Goal: Task Accomplishment & Management: Manage account settings

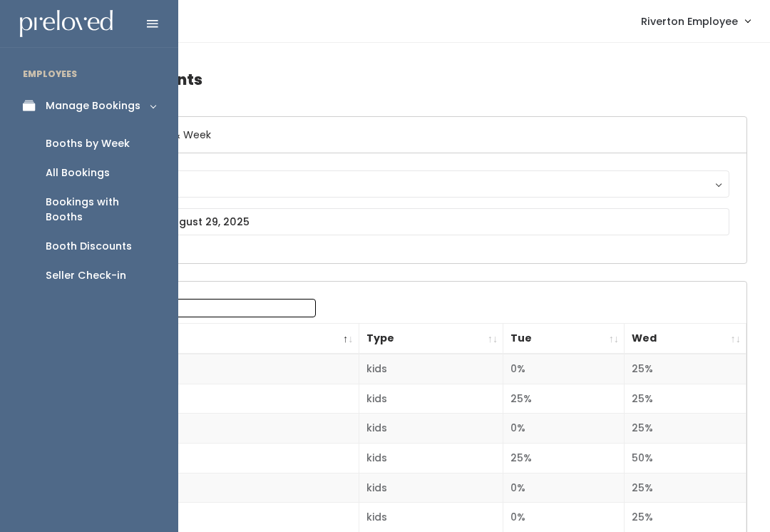
click at [105, 143] on div "Booths by Week" at bounding box center [88, 143] width 84 height 15
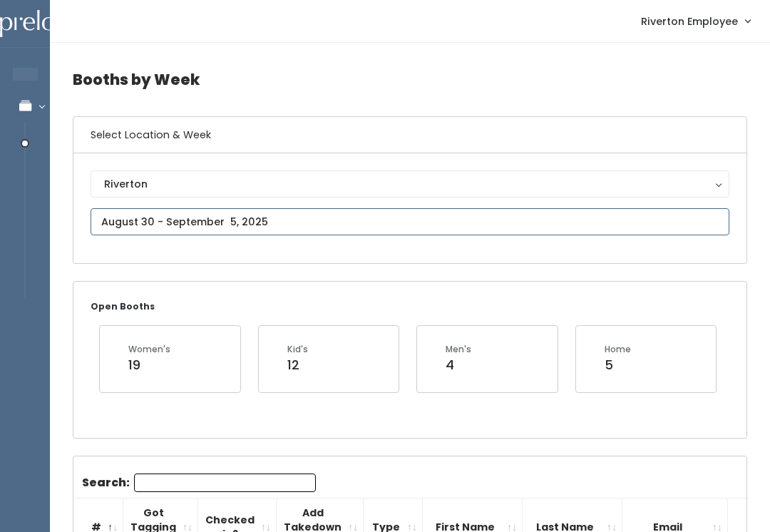
click at [240, 220] on input "text" at bounding box center [410, 221] width 639 height 27
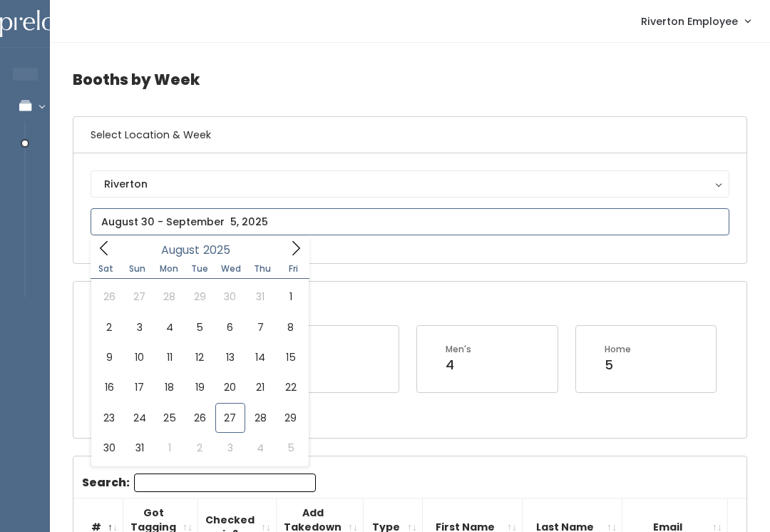
type input "August 30 to September 5"
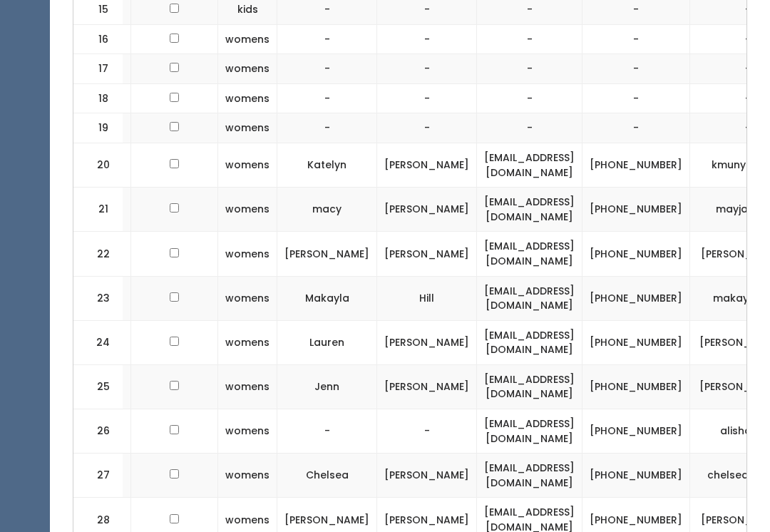
scroll to position [0, 142]
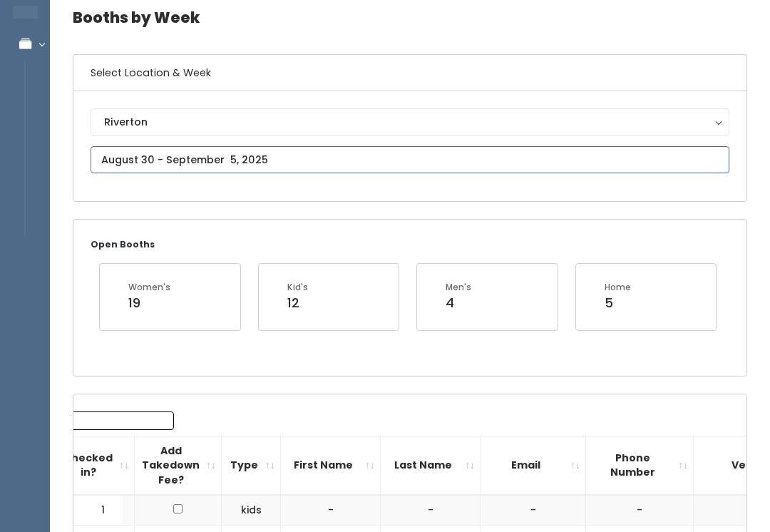
click at [439, 160] on input "text" at bounding box center [410, 160] width 639 height 27
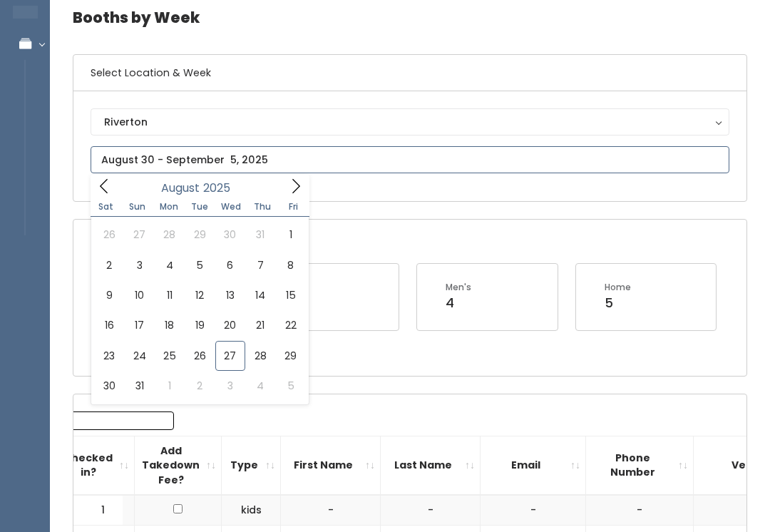
scroll to position [62, 0]
click at [285, 188] on span at bounding box center [295, 186] width 27 height 22
type input "September 6 to September 12"
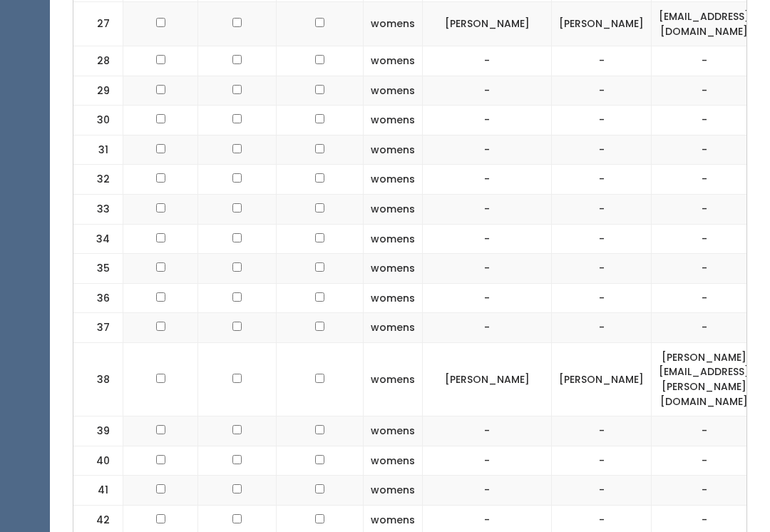
scroll to position [1447, 0]
